Goal: Information Seeking & Learning: Find specific fact

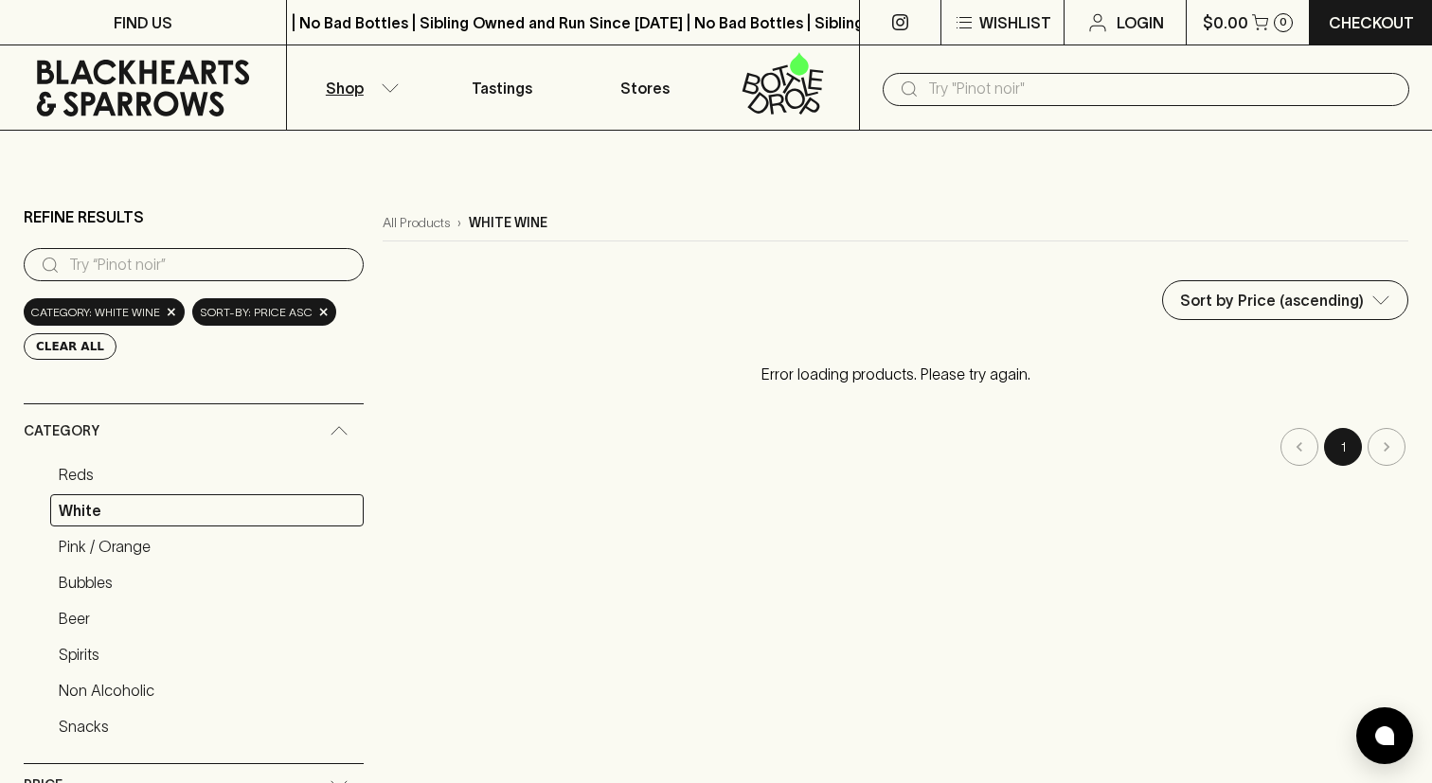
click at [1044, 88] on input "text" at bounding box center [1161, 89] width 466 height 30
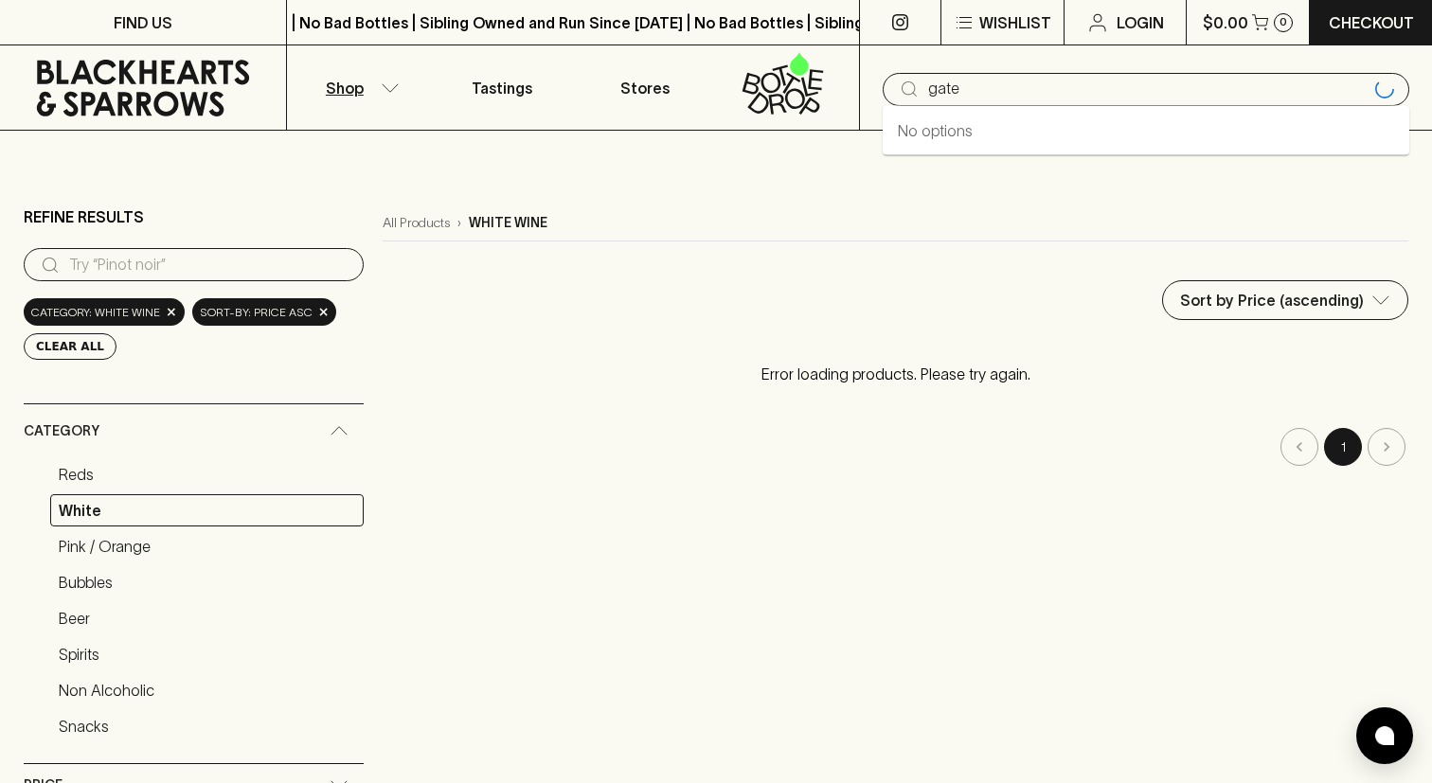
type input "gate"
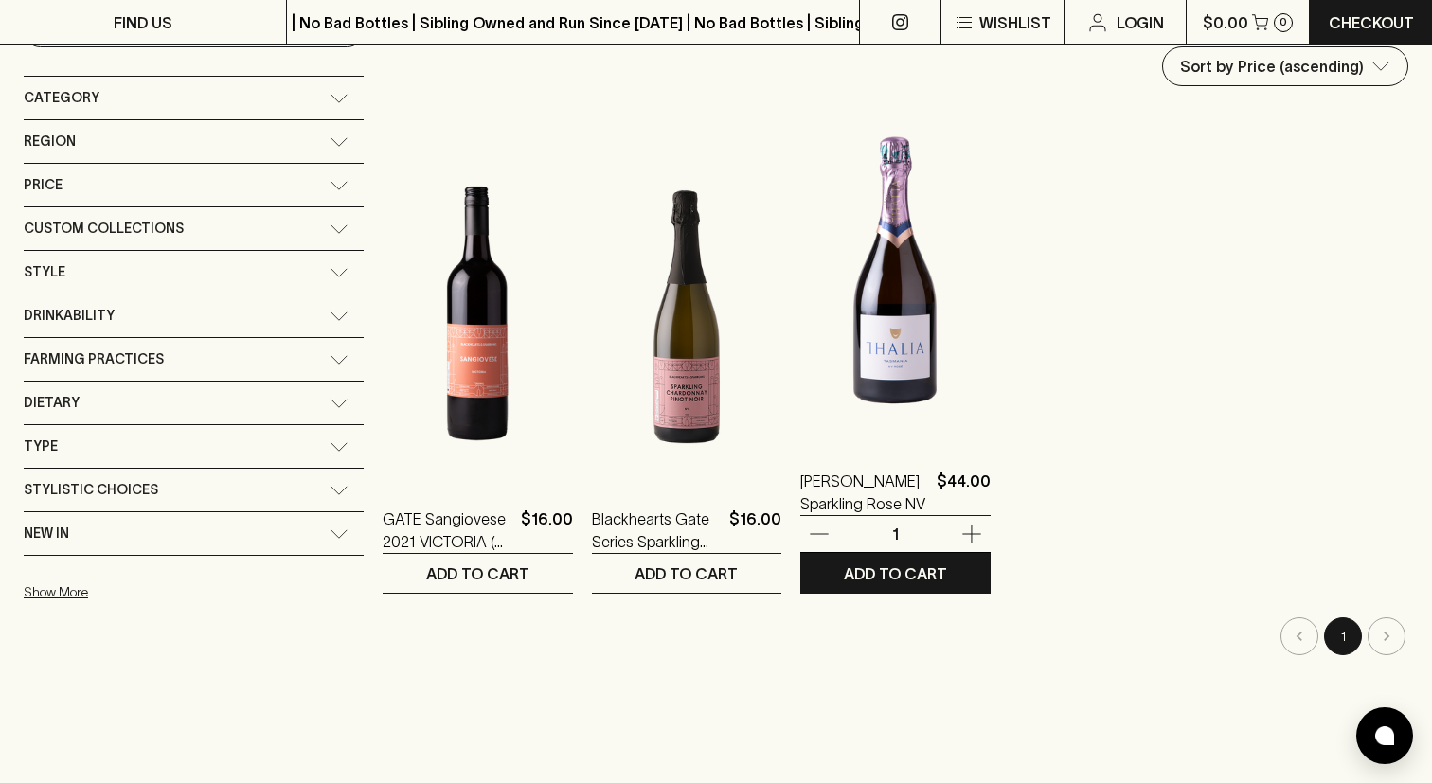
scroll to position [236, 0]
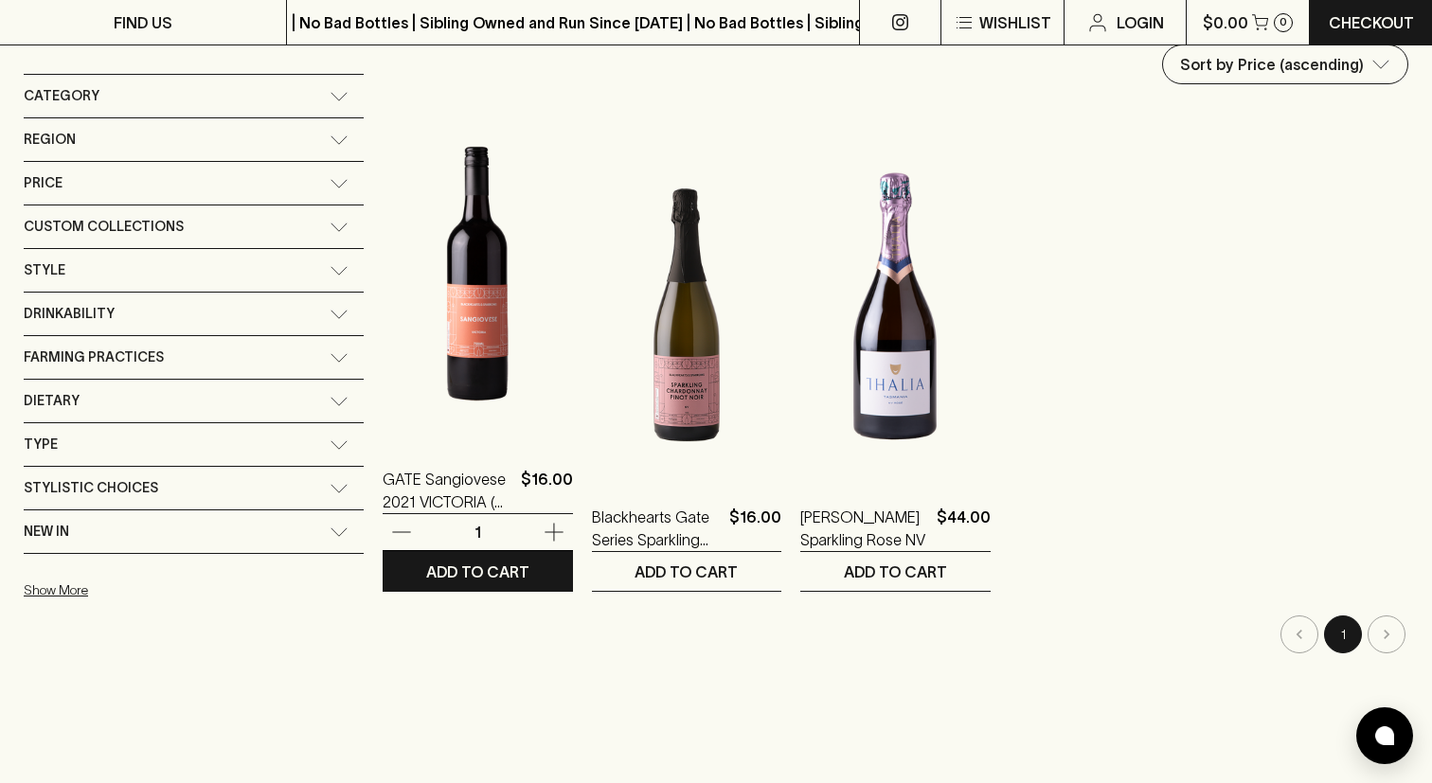
click at [401, 318] on img at bounding box center [478, 273] width 190 height 331
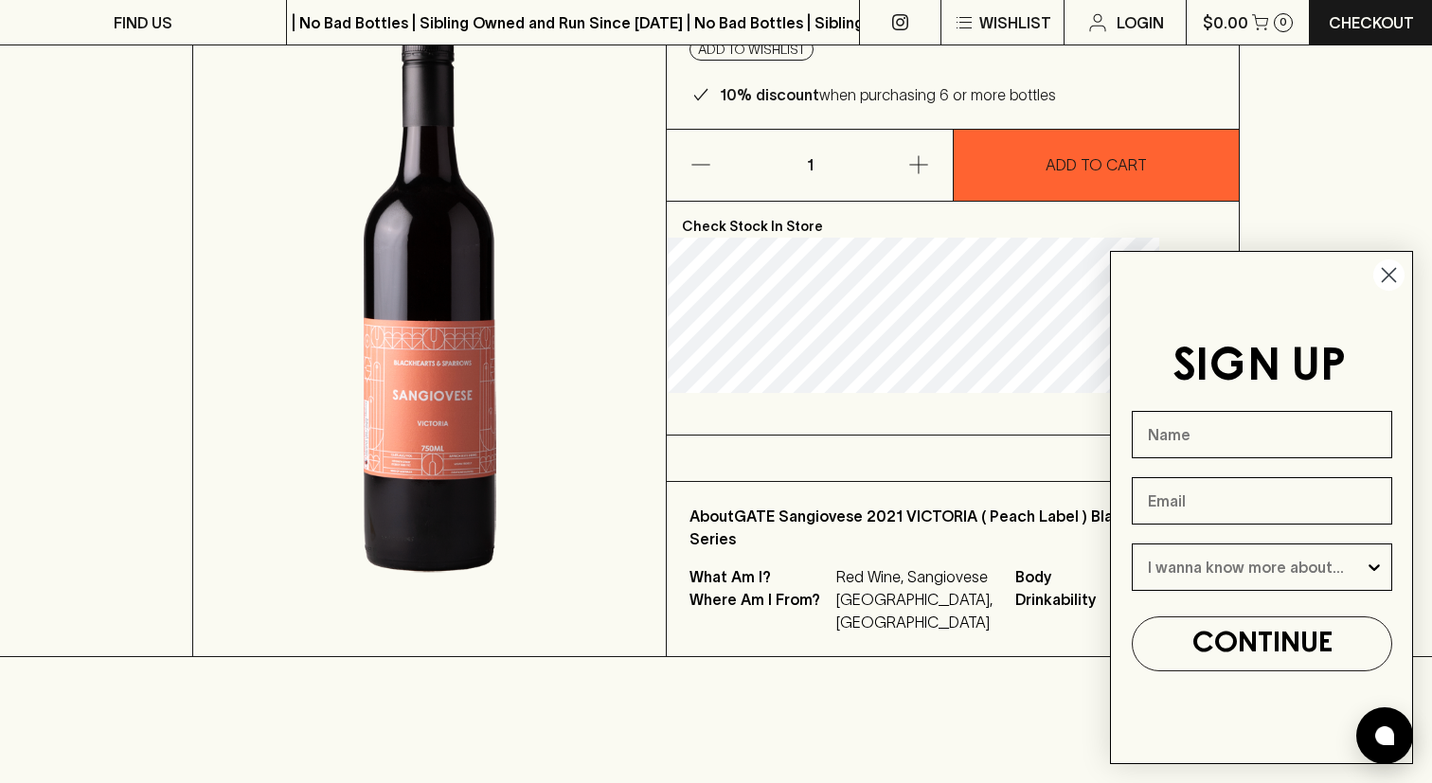
scroll to position [257, 0]
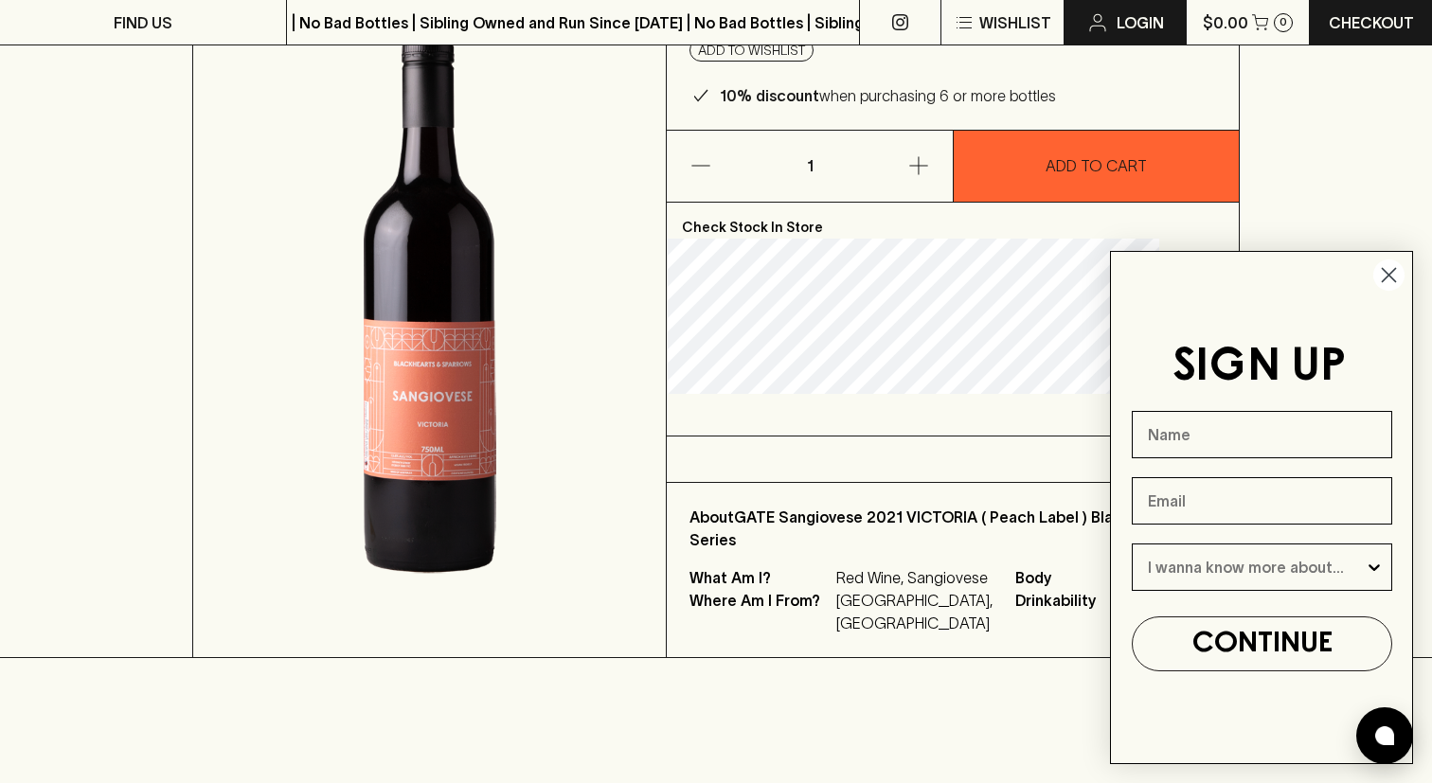
drag, startPoint x: 444, startPoint y: 318, endPoint x: 1080, endPoint y: 1, distance: 711.0
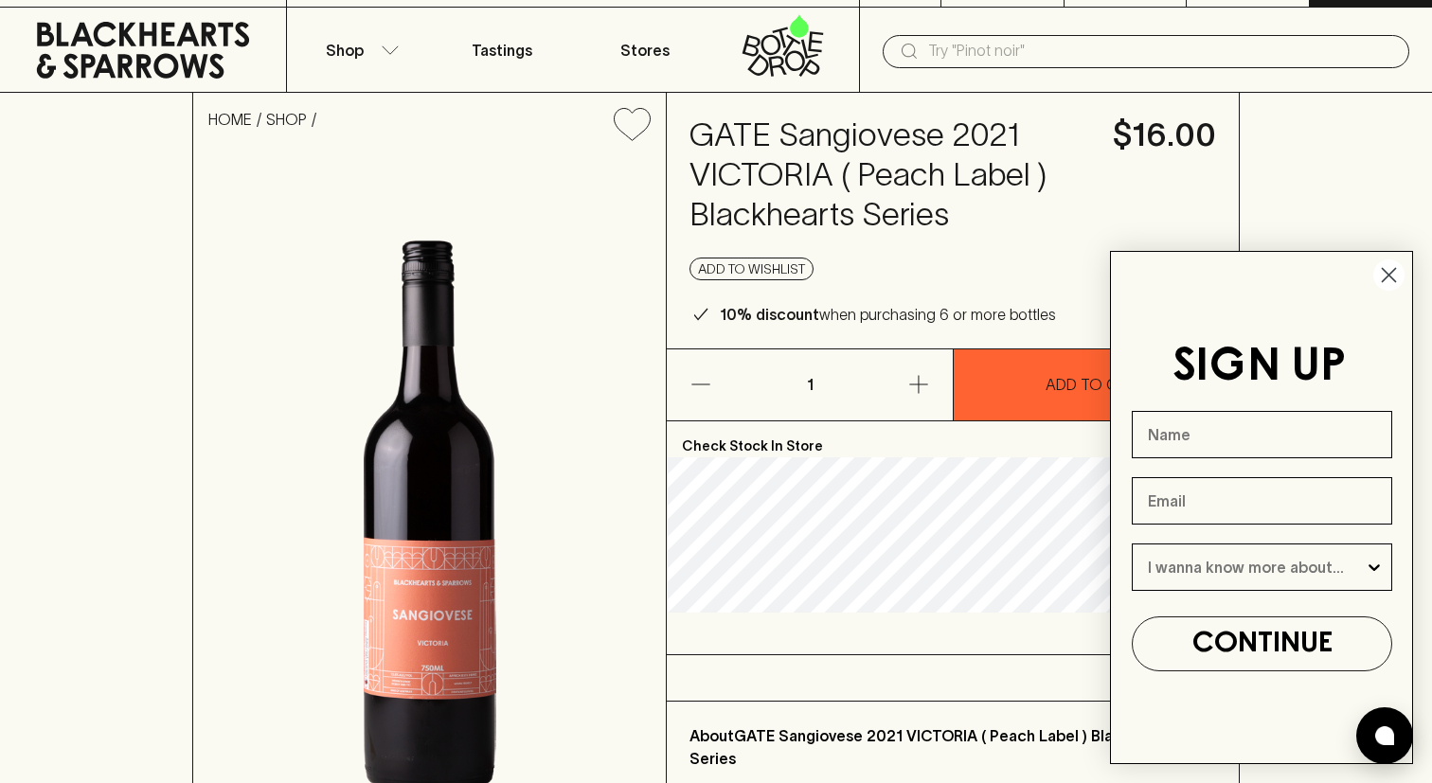
scroll to position [0, 0]
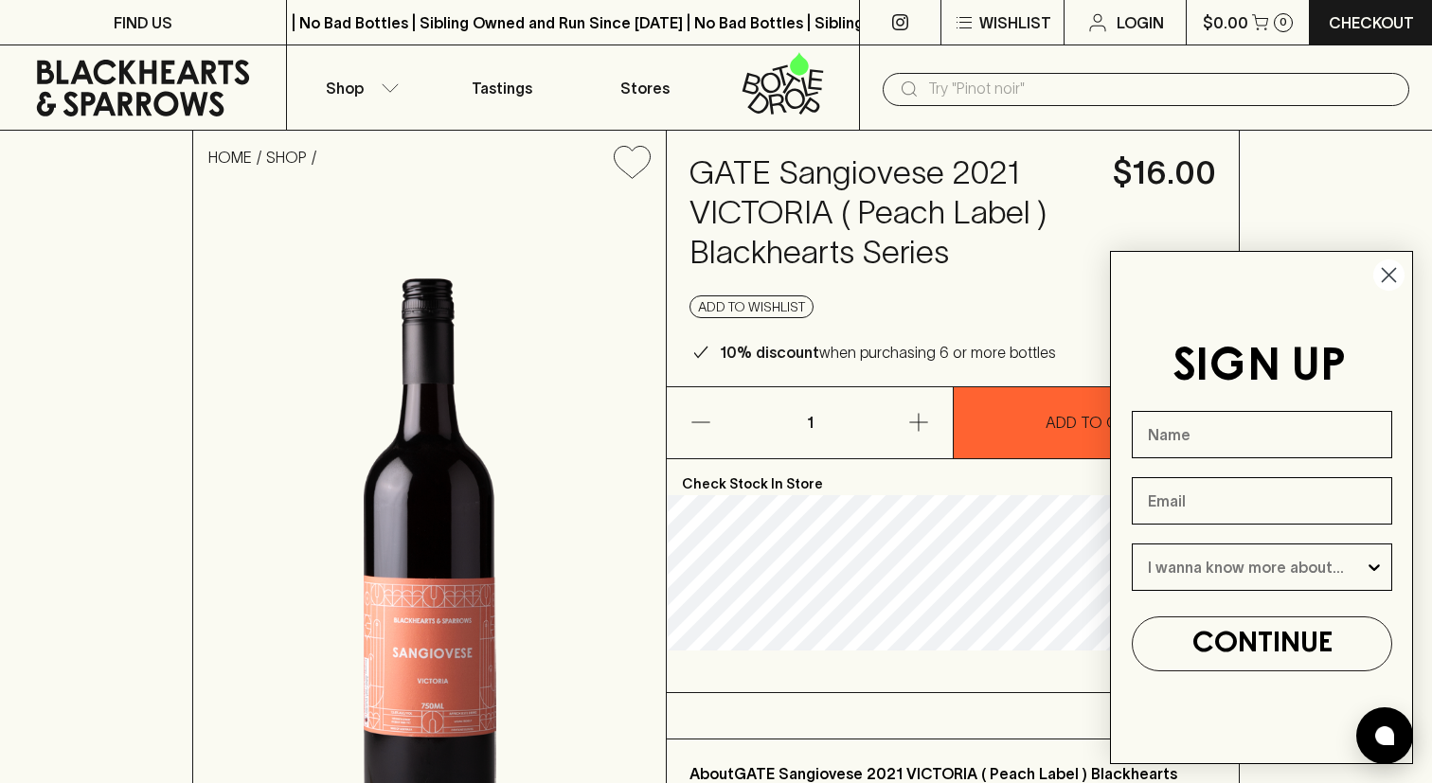
click at [990, 96] on input "text" at bounding box center [1161, 89] width 466 height 30
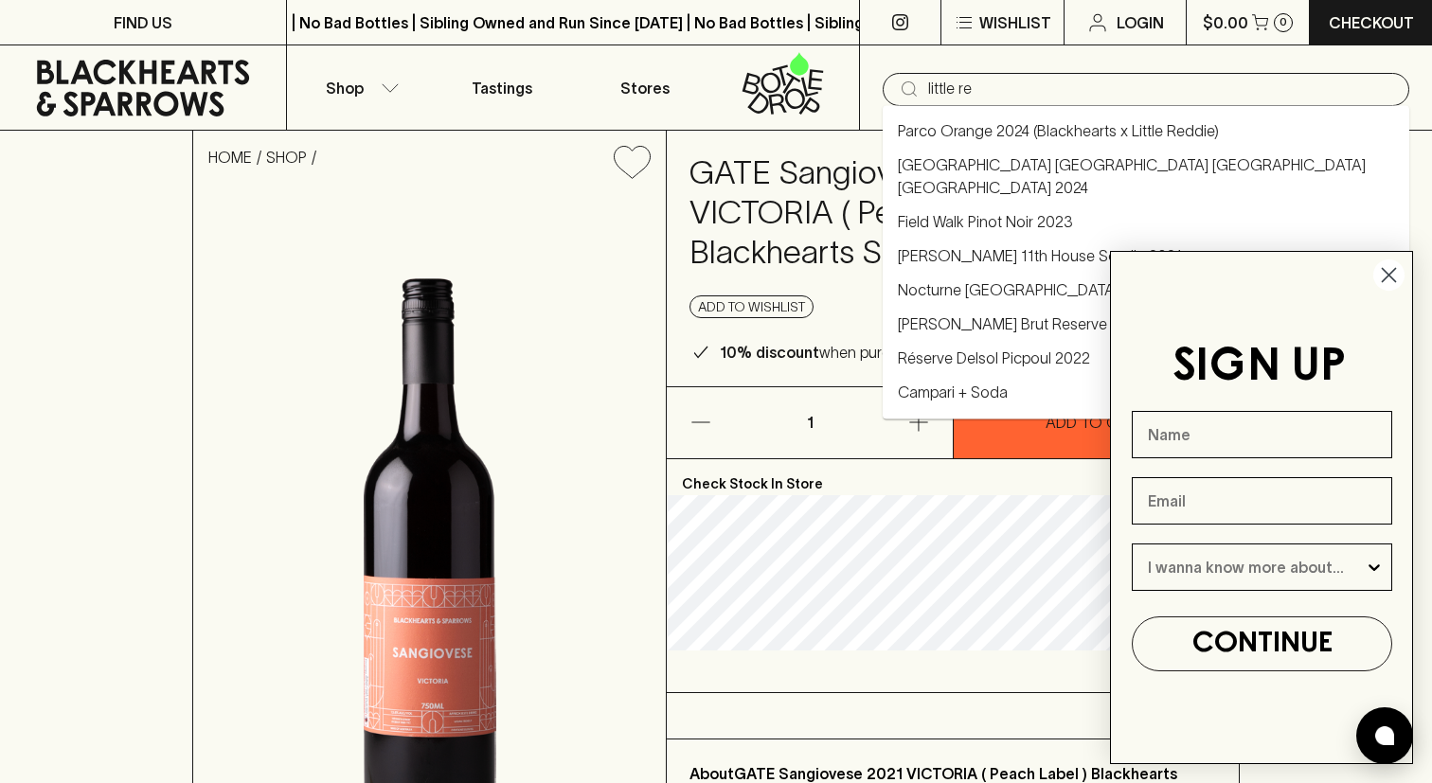
click at [1136, 129] on link "Parco Orange 2024 (Blackhearts x Little Reddie)" at bounding box center [1058, 130] width 321 height 23
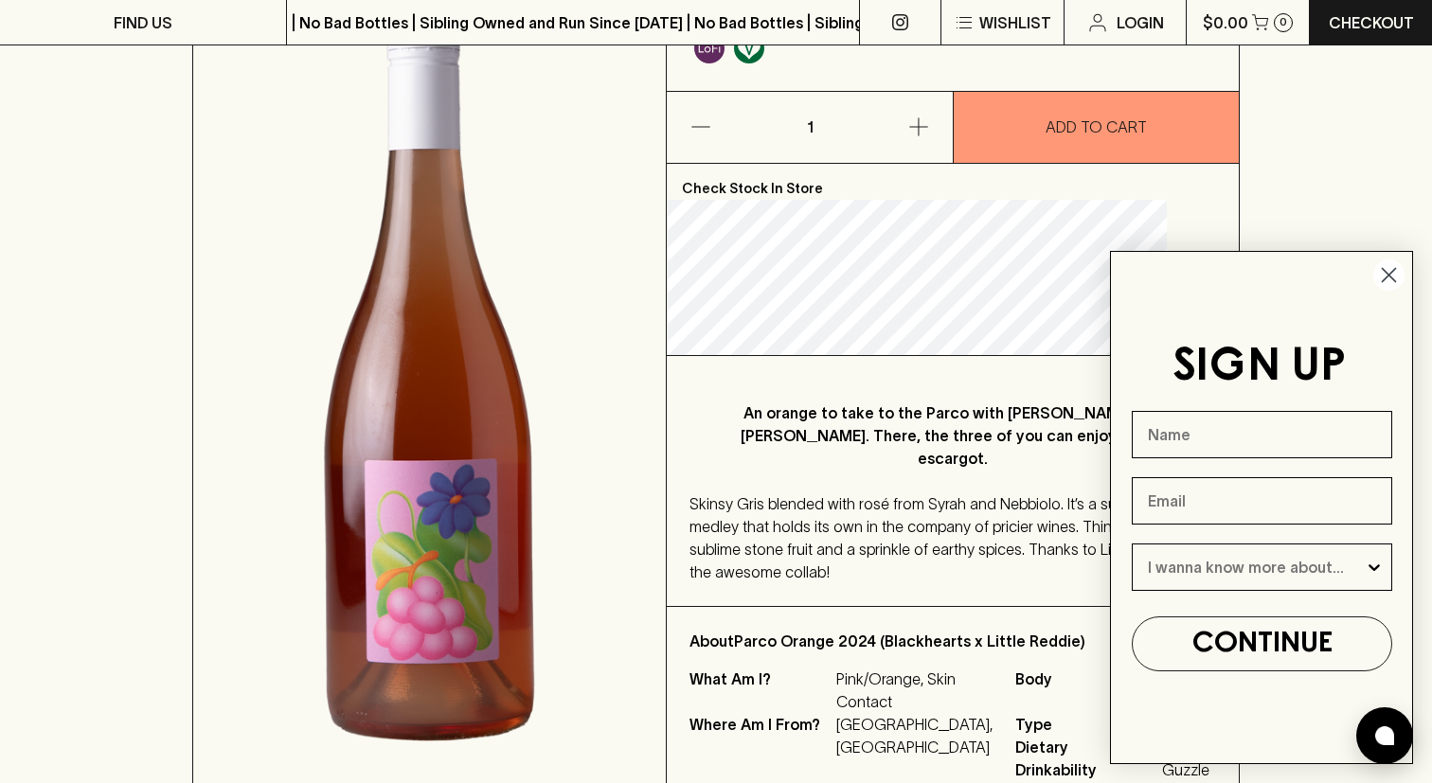
scroll to position [320, 0]
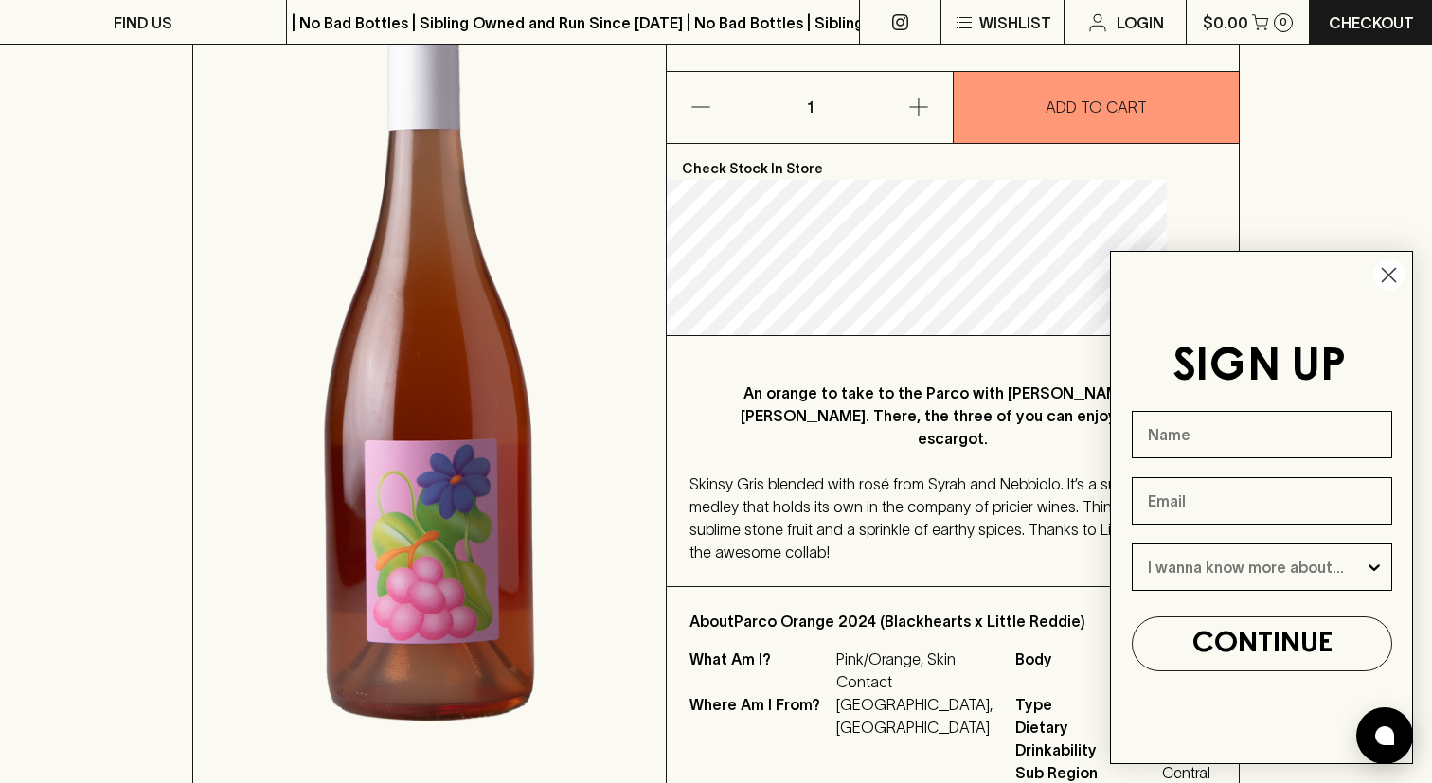
type input "Parco Orange 2024 (Blackhearts x Little Reddie)"
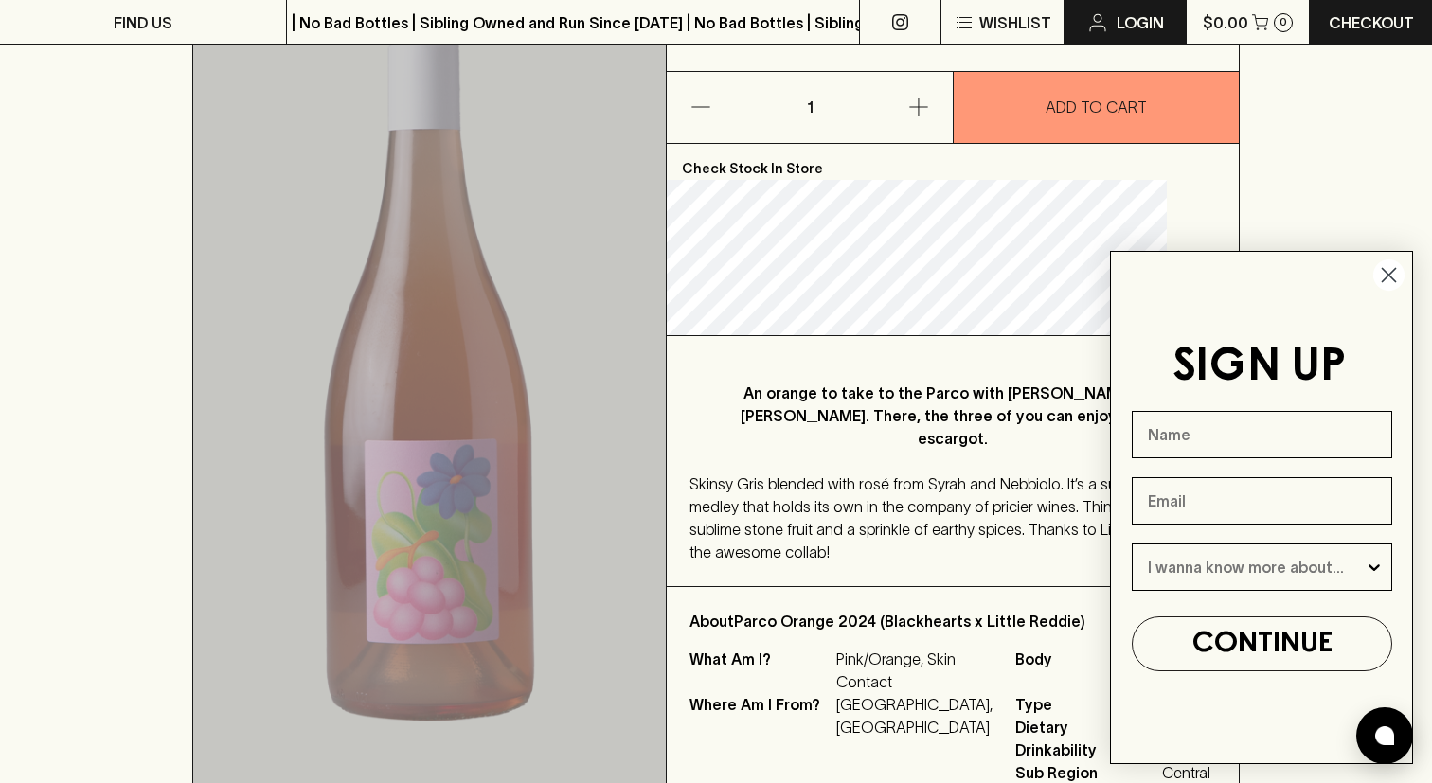
drag, startPoint x: 476, startPoint y: 508, endPoint x: 1077, endPoint y: 1, distance: 786.1
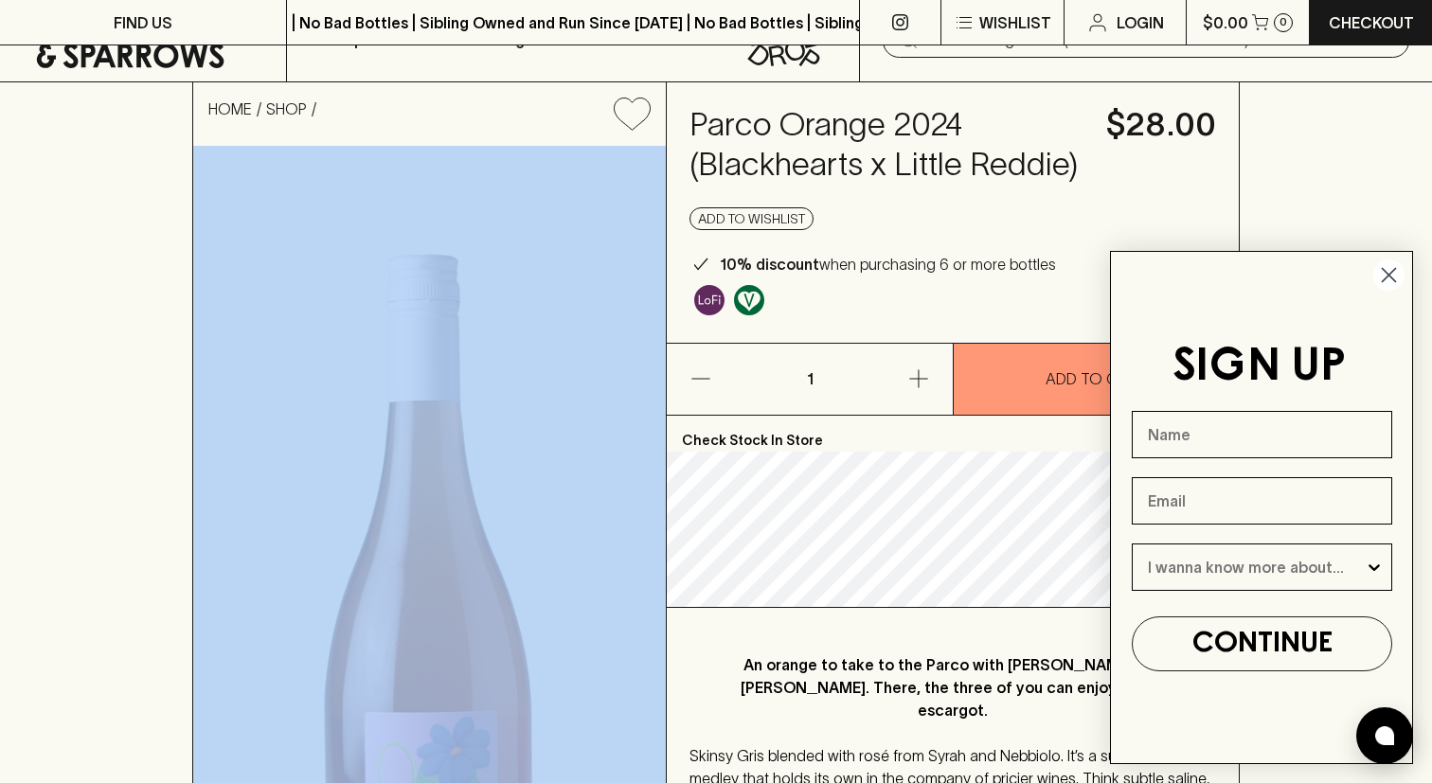
scroll to position [0, 0]
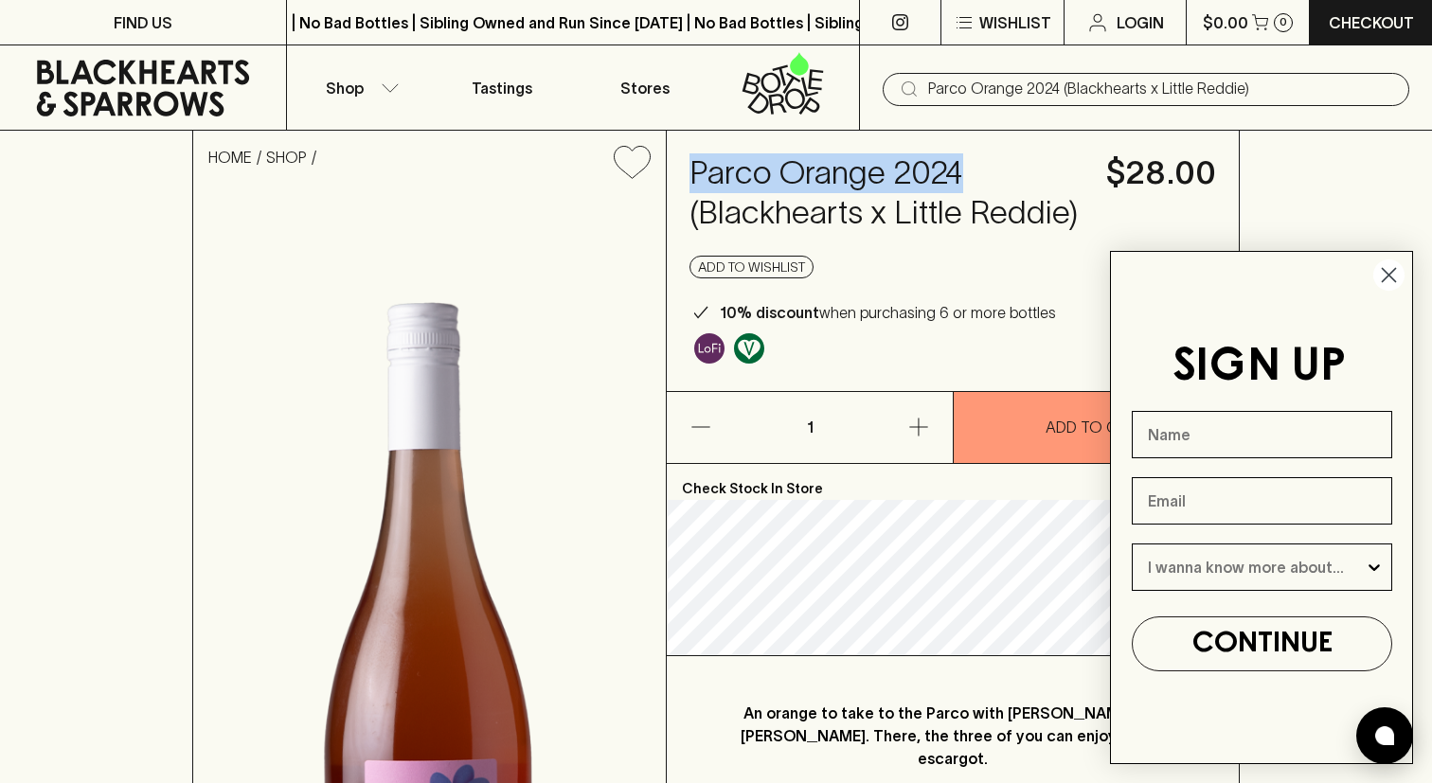
drag, startPoint x: 990, startPoint y: 175, endPoint x: 730, endPoint y: 175, distance: 260.4
click at [730, 175] on h4 "Parco Orange 2024 (Blackhearts x Little Reddie)" at bounding box center [886, 193] width 394 height 80
copy h4 "Parco Orange 2024"
